Goal: Transaction & Acquisition: Purchase product/service

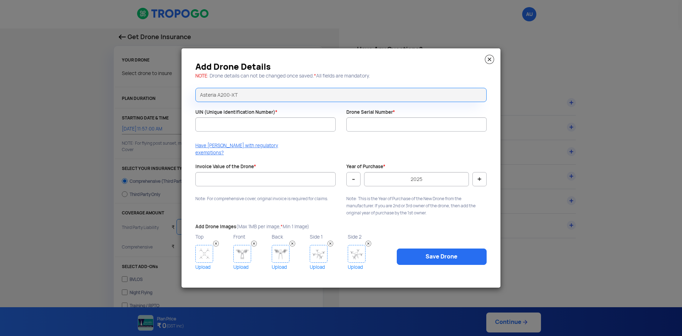
select select "1000000"
click at [262, 122] on input "UIN (Unique Identification Number) *" at bounding box center [265, 124] width 140 height 14
click at [225, 130] on input "UIN (Unique Identification Number) *" at bounding box center [265, 124] width 140 height 14
paste input "UA00RWRS0TC"
type input "UA00RWRS0TC"
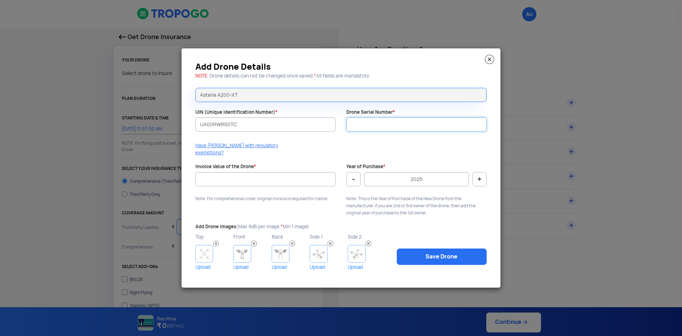
click at [367, 130] on input "Drone Serial Number *" at bounding box center [416, 124] width 140 height 14
type input "AV51420500042"
click at [312, 180] on input "Invoice Value of the Drone *" at bounding box center [265, 179] width 140 height 14
type input "2"
type input "2326400"
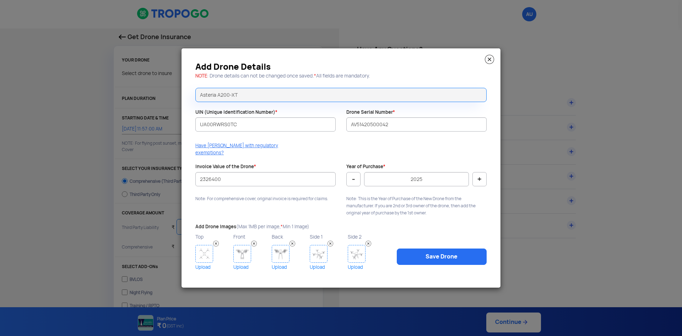
click at [204, 263] on link "Upload" at bounding box center [213, 266] width 36 height 9
click at [204, 262] on link "Upload" at bounding box center [213, 266] width 36 height 9
click at [203, 264] on link "Upload" at bounding box center [213, 266] width 36 height 9
click at [243, 264] on link "Upload" at bounding box center [251, 266] width 36 height 9
click at [274, 262] on link "Upload" at bounding box center [290, 266] width 36 height 9
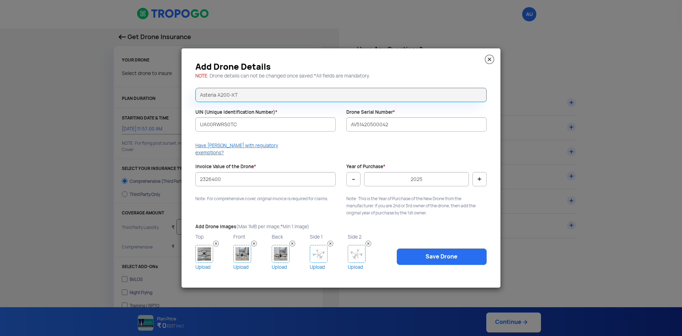
click at [318, 264] on link "Upload" at bounding box center [328, 266] width 36 height 9
drag, startPoint x: 337, startPoint y: 59, endPoint x: 320, endPoint y: 59, distance: 16.7
click at [320, 59] on div "Add Drone Details NOTE : Drone details can not be changed once saved. * All fie…" at bounding box center [340, 167] width 319 height 239
drag, startPoint x: 420, startPoint y: 276, endPoint x: 425, endPoint y: 256, distance: 21.4
click at [420, 275] on div "Add Drone Details NOTE : Drone details can not be changed once saved. * All fie…" at bounding box center [340, 167] width 319 height 239
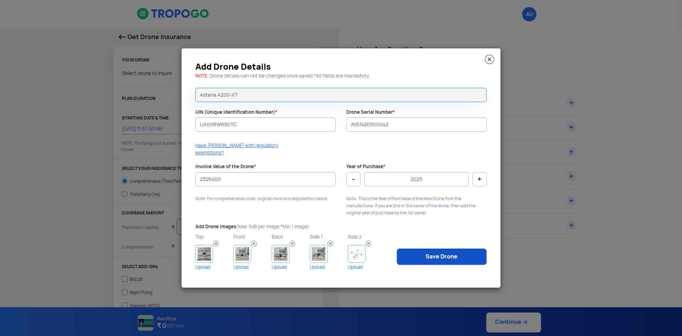
click at [425, 255] on link "Save Drone" at bounding box center [442, 256] width 90 height 16
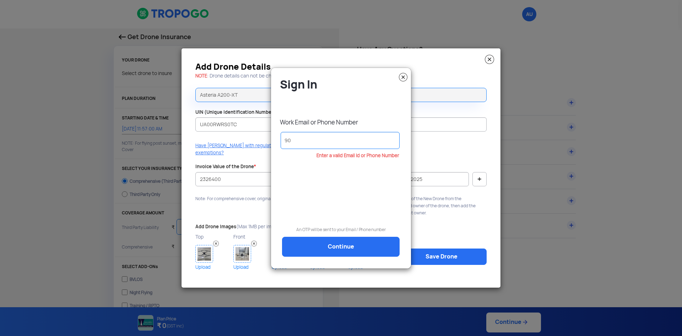
type input "9"
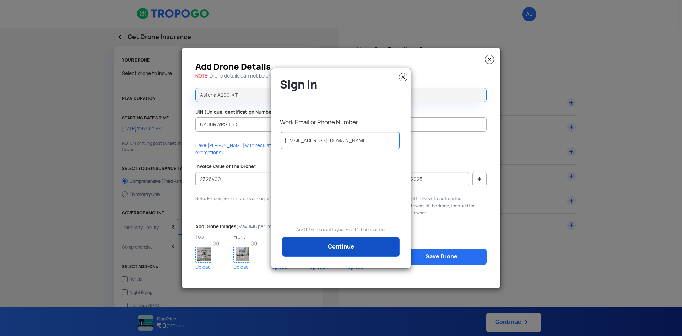
type input "[EMAIL_ADDRESS][DOMAIN_NAME]"
click at [333, 252] on link "Continue" at bounding box center [341, 247] width 118 height 20
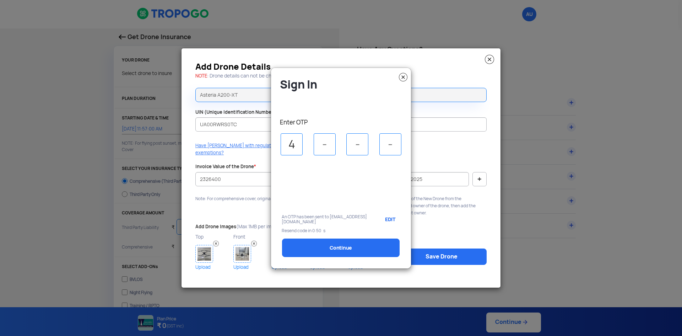
type input "4"
type input "7"
type input "3"
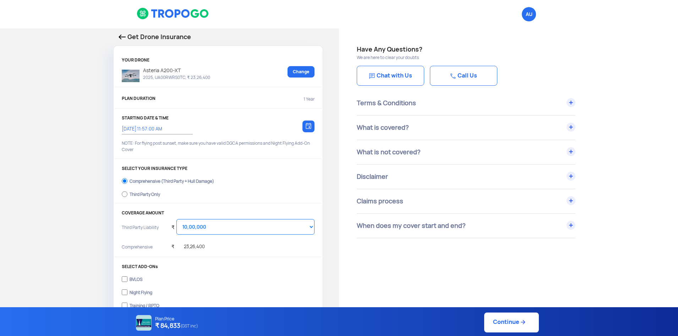
click at [126, 76] on img at bounding box center [131, 76] width 18 height 12
click at [571, 102] on div "Terms & Conditions" at bounding box center [466, 103] width 219 height 24
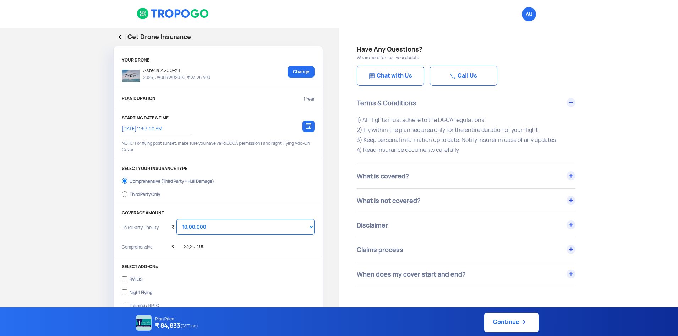
drag, startPoint x: 365, startPoint y: 129, endPoint x: 557, endPoint y: 130, distance: 191.8
click at [557, 130] on p "1) All flights must adhere to the DGCA regulations 2) Fly within the planned ar…" at bounding box center [466, 135] width 219 height 40
click at [262, 248] on div "₹ 23,26,400" at bounding box center [243, 247] width 143 height 14
click at [315, 224] on div "COVERAGE AMOUNT Third Party Liability ₹ Select Amount 10,00,000 15,00,000 20,00…" at bounding box center [218, 233] width 207 height 47
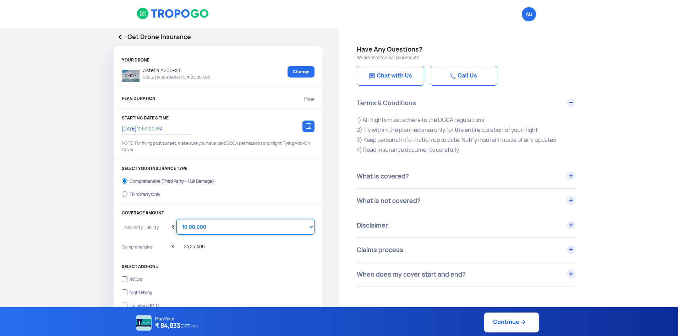
click at [309, 228] on select "Select Amount 10,00,000 15,00,000 20,00,000 25,00,000 30,00,000" at bounding box center [246, 227] width 138 height 16
drag, startPoint x: 362, startPoint y: 131, endPoint x: 565, endPoint y: 126, distance: 203.2
click at [565, 126] on p "1) All flights must adhere to the DGCA regulations 2) Fly within the planned ar…" at bounding box center [466, 135] width 219 height 40
click at [557, 137] on p "1) All flights must adhere to the DGCA regulations 2) Fly within the planned ar…" at bounding box center [466, 135] width 219 height 40
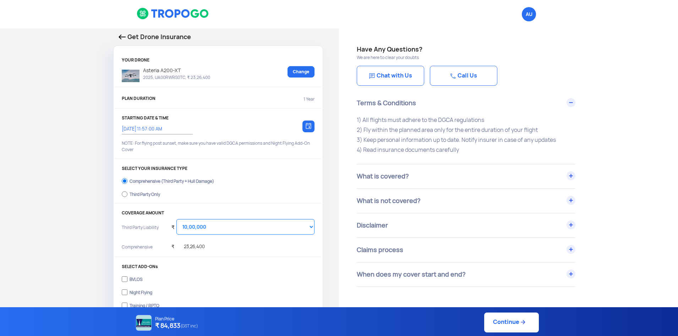
drag, startPoint x: 362, startPoint y: 139, endPoint x: 565, endPoint y: 137, distance: 202.8
click at [565, 137] on p "1) All flights must adhere to the DGCA regulations 2) Fly within the planned ar…" at bounding box center [466, 135] width 219 height 40
drag, startPoint x: 366, startPoint y: 150, endPoint x: 524, endPoint y: 145, distance: 158.5
click at [524, 145] on p "1) All flights must adhere to the DGCA regulations 2) Fly within the planned ar…" at bounding box center [466, 135] width 219 height 40
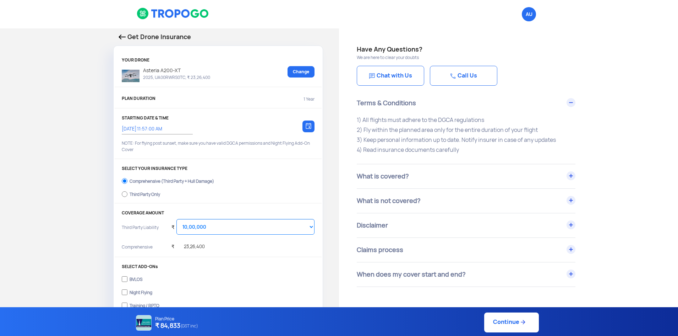
click at [571, 172] on div "What is covered?" at bounding box center [466, 176] width 219 height 24
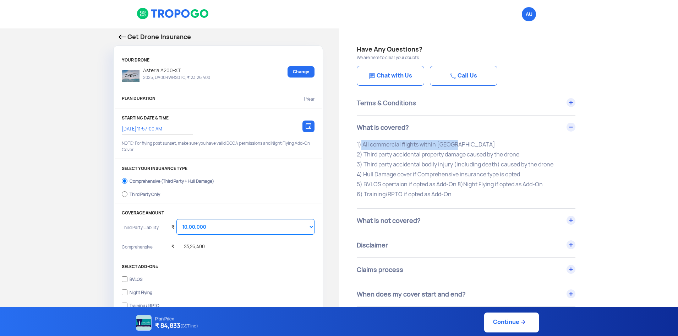
drag, startPoint x: 359, startPoint y: 145, endPoint x: 459, endPoint y: 147, distance: 100.5
click at [459, 147] on p "1) All commercial flights within [GEOGRAPHIC_DATA] 2) Third party accidental pr…" at bounding box center [466, 170] width 219 height 60
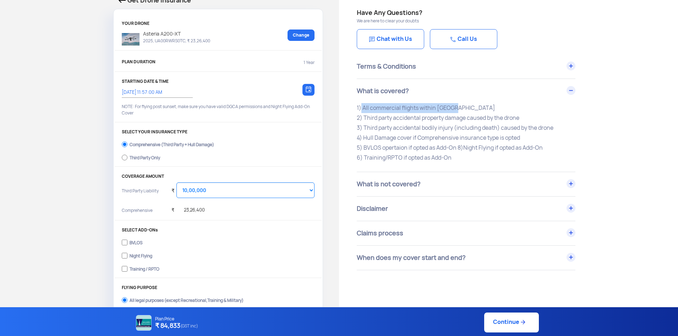
scroll to position [142, 0]
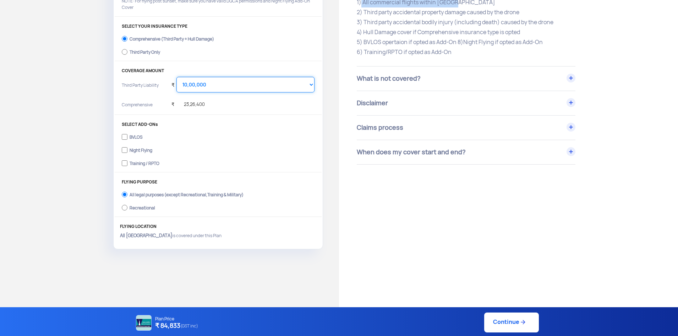
click at [301, 88] on select "Select Amount 10,00,000 15,00,000 20,00,000 25,00,000 30,00,000" at bounding box center [246, 85] width 138 height 16
click at [177, 77] on select "Select Amount 10,00,000 15,00,000 20,00,000 25,00,000 30,00,000" at bounding box center [246, 85] width 138 height 16
click at [286, 85] on select "Select Amount 10,00,000 15,00,000 20,00,000 25,00,000 30,00,000" at bounding box center [246, 85] width 138 height 16
click at [177, 77] on select "Select Amount 10,00,000 15,00,000 20,00,000 25,00,000 30,00,000" at bounding box center [246, 85] width 138 height 16
click at [229, 85] on select "Select Amount 10,00,000 15,00,000 20,00,000 25,00,000 30,00,000" at bounding box center [246, 85] width 138 height 16
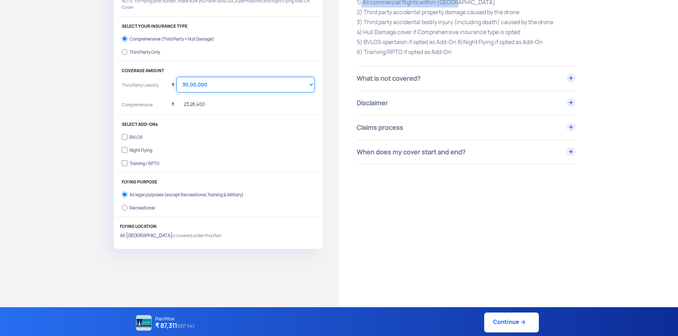
click at [177, 77] on select "Select Amount 10,00,000 15,00,000 20,00,000 25,00,000 30,00,000" at bounding box center [246, 85] width 138 height 16
click at [226, 84] on select "Select Amount 10,00,000 15,00,000 20,00,000 25,00,000 30,00,000" at bounding box center [246, 85] width 138 height 16
select select "1000000"
click at [177, 77] on select "Select Amount 10,00,000 15,00,000 20,00,000 25,00,000 30,00,000" at bounding box center [246, 85] width 138 height 16
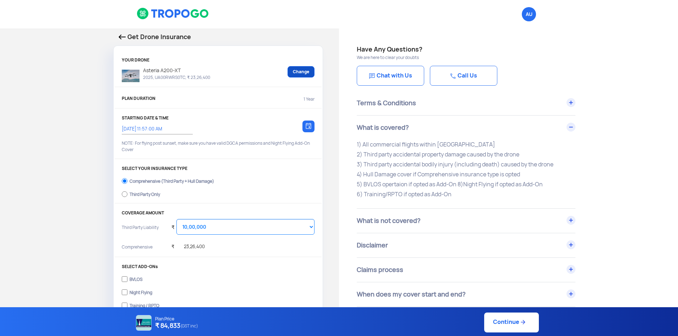
click at [305, 71] on link "Change" at bounding box center [301, 71] width 27 height 11
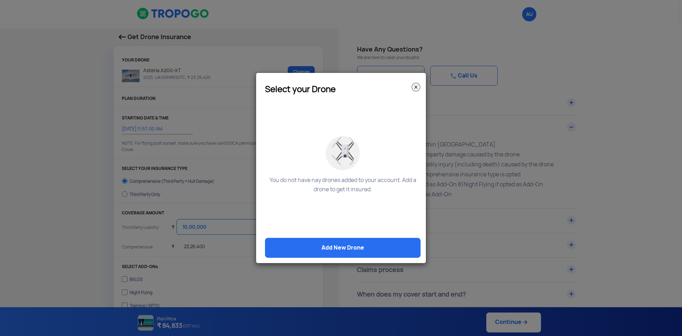
click at [414, 87] on img at bounding box center [416, 87] width 9 height 9
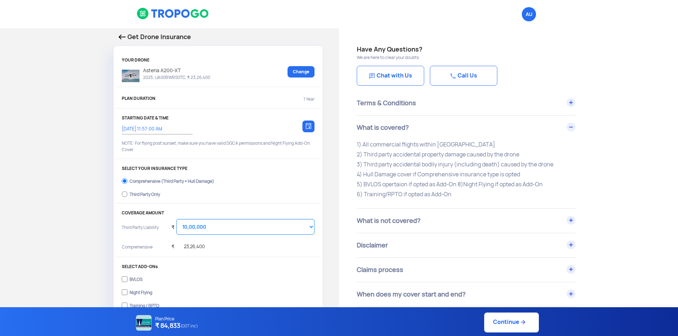
click at [568, 103] on div "Terms & Conditions" at bounding box center [466, 103] width 219 height 24
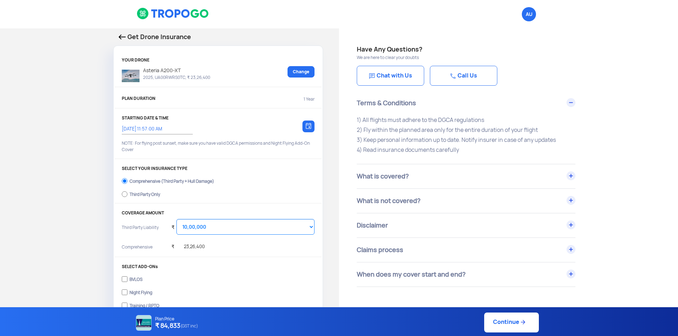
click at [397, 81] on link "Chat with Us" at bounding box center [390, 76] width 67 height 20
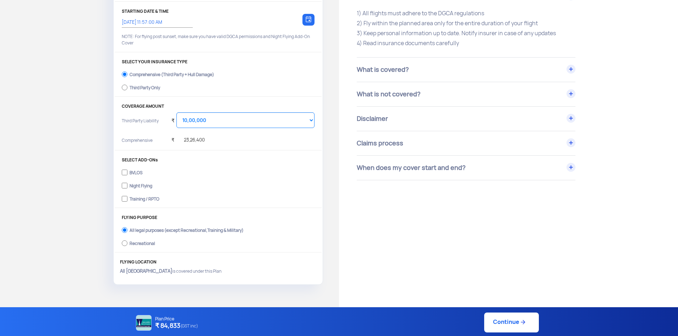
click at [489, 317] on link "Continue" at bounding box center [511, 322] width 55 height 20
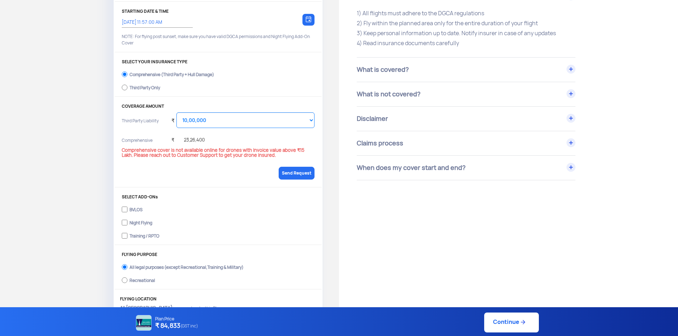
click at [128, 86] on label "Third Party Only" at bounding box center [218, 86] width 193 height 11
click at [128, 86] on input "Third Party Only" at bounding box center [125, 87] width 6 height 10
radio input "true"
select select "2000000"
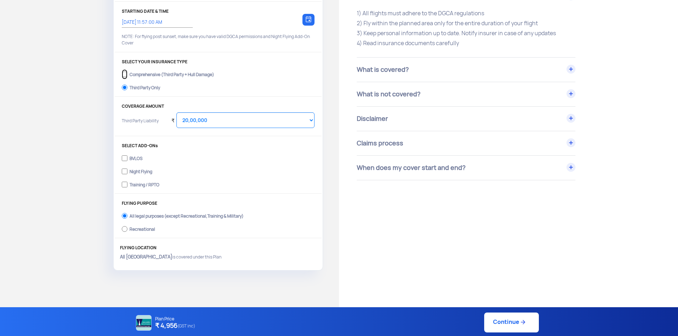
click at [123, 73] on input "Comprehensive (Third Party + Hull Damage)" at bounding box center [125, 74] width 6 height 10
radio input "true"
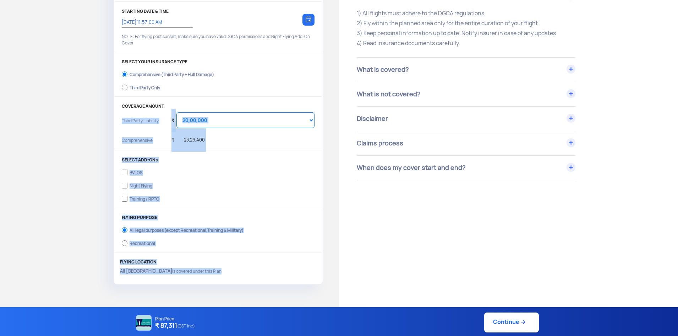
drag, startPoint x: 194, startPoint y: 283, endPoint x: 118, endPoint y: 131, distance: 169.5
click at [118, 131] on div "YOUR DRONE Asteria A200-XT 2025, UA00RWRS0TC, ₹ 23,26,400 Change PLAN DURATION …" at bounding box center [218, 115] width 209 height 338
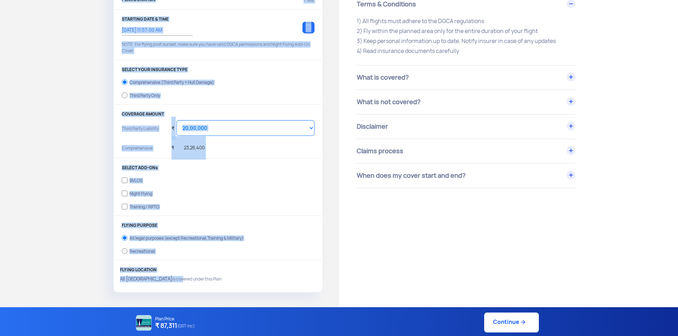
scroll to position [178, 0]
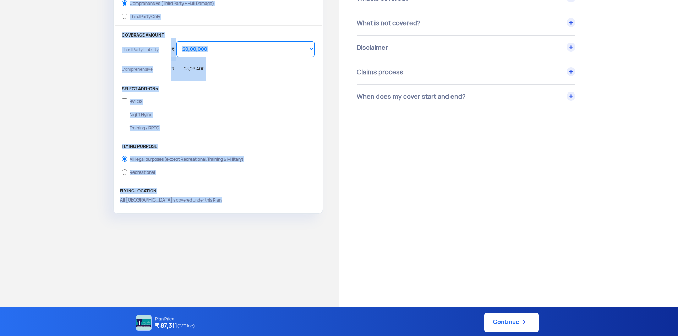
drag, startPoint x: 112, startPoint y: 55, endPoint x: 207, endPoint y: 199, distance: 172.4
click at [207, 199] on div "Get Drone Insurance YOUR DRONE Asteria A200-XT 2025, UA00RWRS0TC, ₹ 23,26,400 C…" at bounding box center [169, 34] width 339 height 366
click at [300, 215] on div "Get Drone Insurance YOUR DRONE Asteria A200-XT 2025, UA00RWRS0TC, ₹ 23,26,400 C…" at bounding box center [169, 34] width 339 height 366
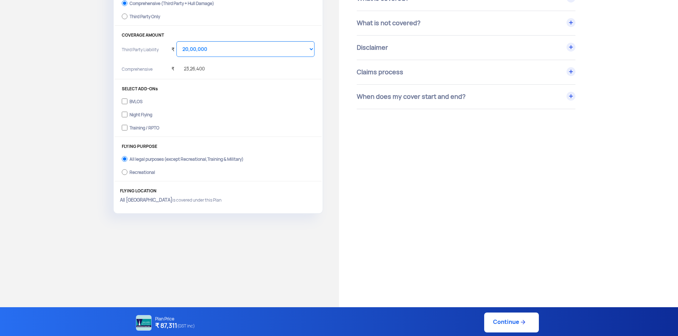
click at [520, 322] on img at bounding box center [523, 321] width 7 height 7
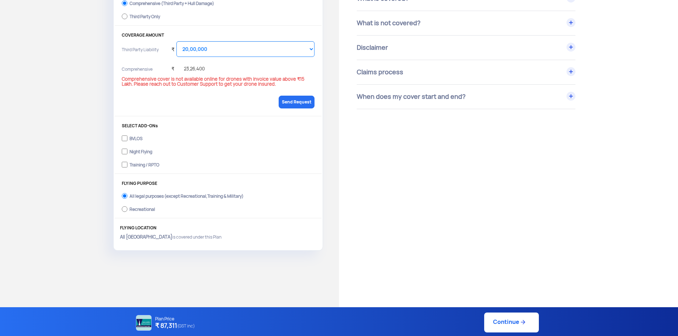
drag, startPoint x: 122, startPoint y: 81, endPoint x: 268, endPoint y: 84, distance: 145.6
click at [268, 84] on p "Comprehensive cover is not available online for drones with invoice value above…" at bounding box center [218, 82] width 193 height 10
click at [260, 96] on div "Send Request" at bounding box center [218, 101] width 193 height 23
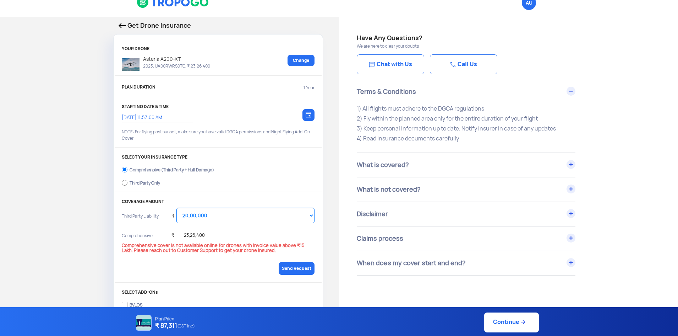
scroll to position [0, 0]
